Goal: Information Seeking & Learning: Compare options

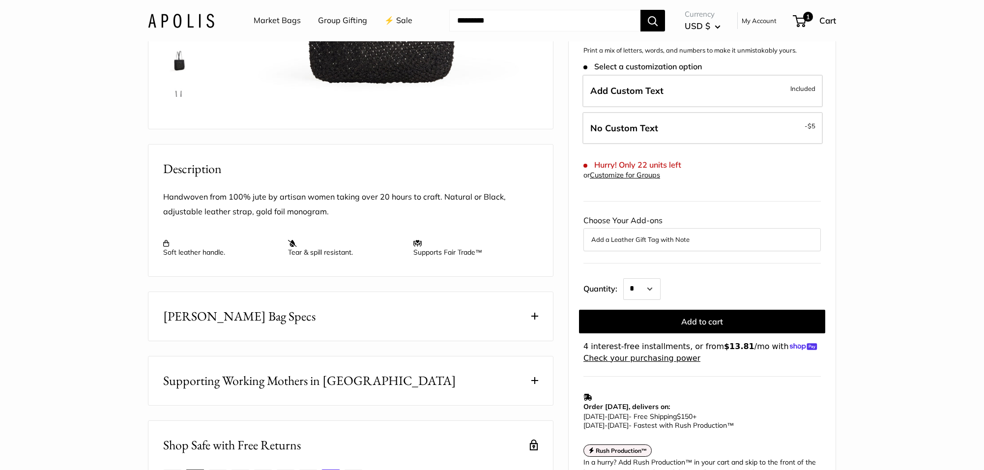
click at [168, 20] on img at bounding box center [181, 20] width 66 height 14
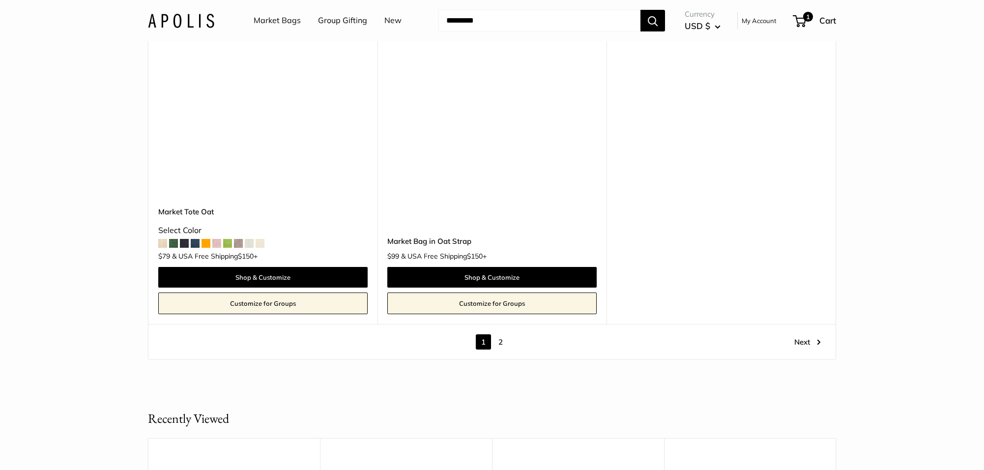
scroll to position [5575, 0]
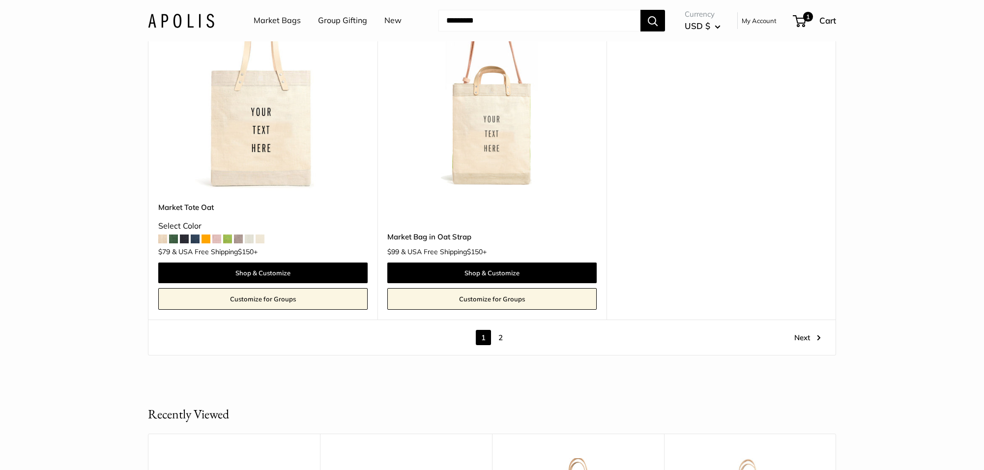
click at [503, 336] on link "2" at bounding box center [500, 337] width 15 height 15
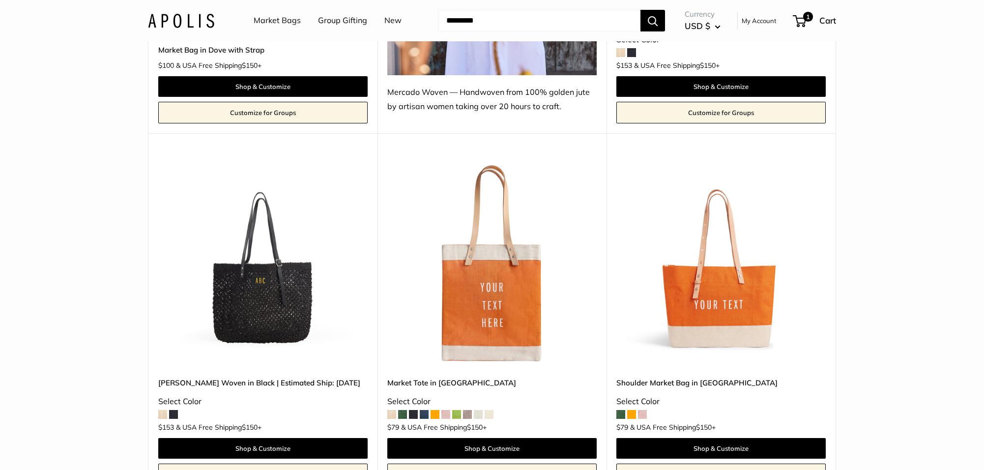
scroll to position [760, 0]
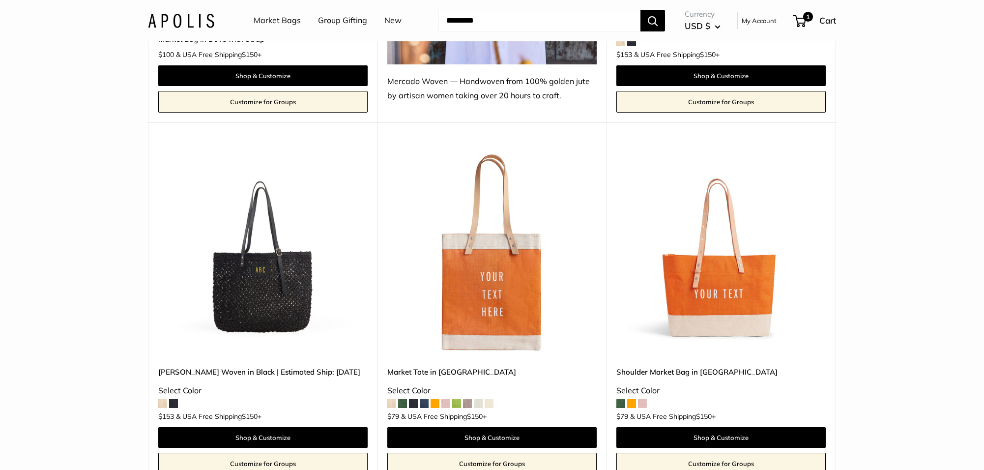
click at [0, 0] on img at bounding box center [0, 0] width 0 height 0
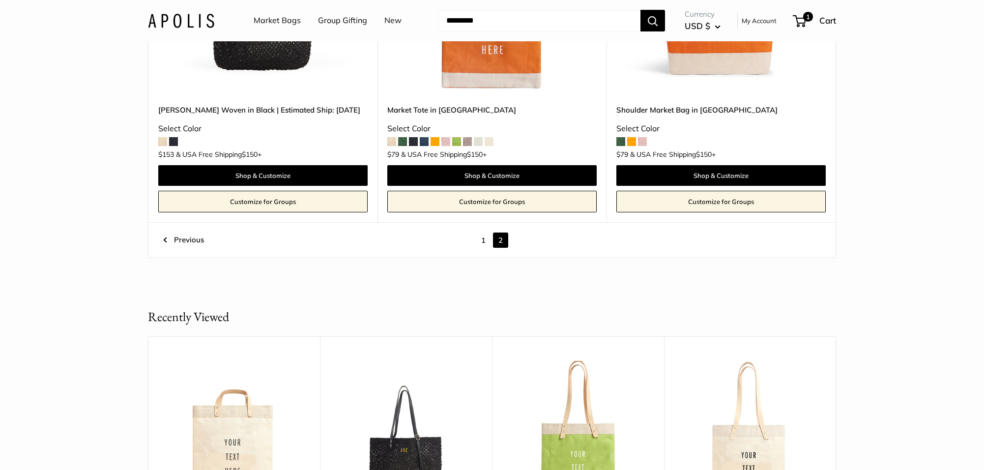
scroll to position [1017, 0]
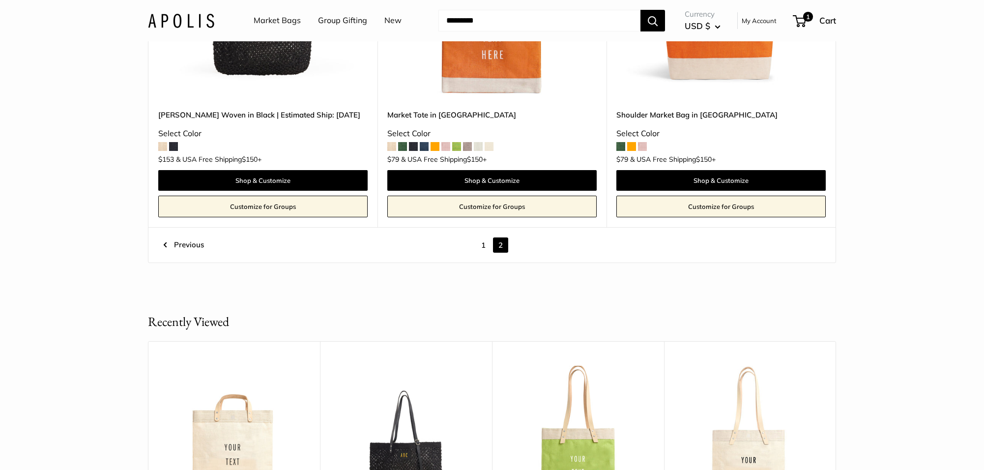
click at [483, 244] on link "1" at bounding box center [483, 244] width 15 height 15
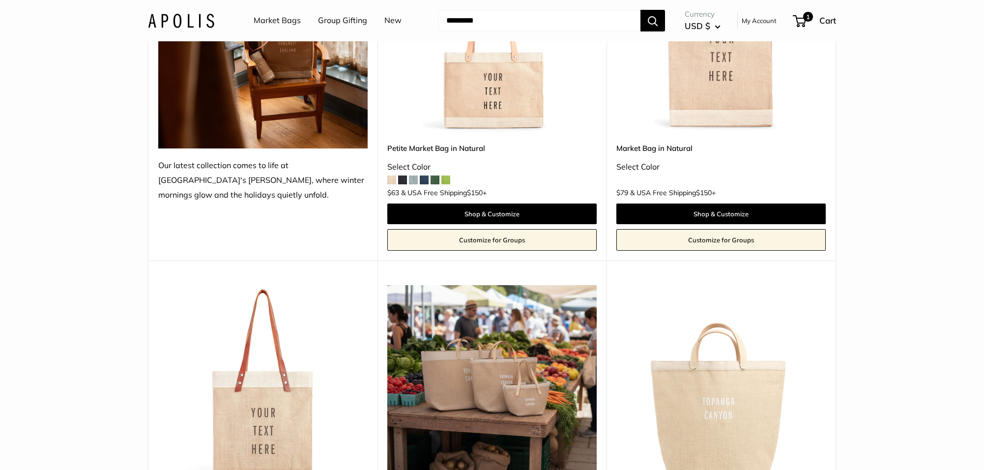
scroll to position [26, 0]
